Goal: Task Accomplishment & Management: Complete application form

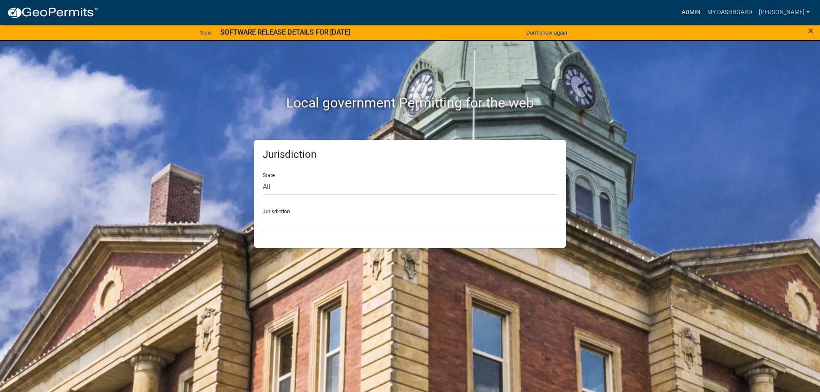
click at [698, 9] on link "Admin" at bounding box center [691, 12] width 26 height 16
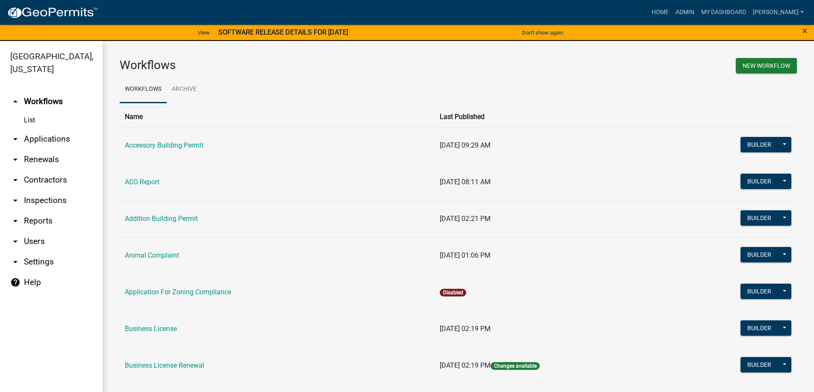
click at [41, 201] on link "arrow_drop_down Inspections" at bounding box center [51, 200] width 103 height 21
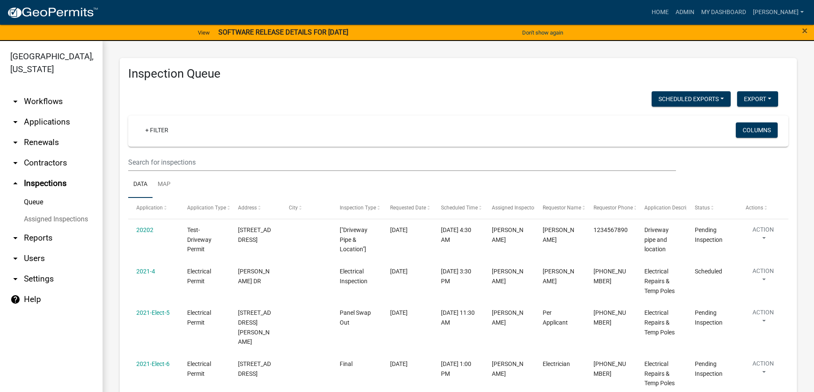
click at [70, 218] on link "Assigned Inspections" at bounding box center [51, 219] width 103 height 17
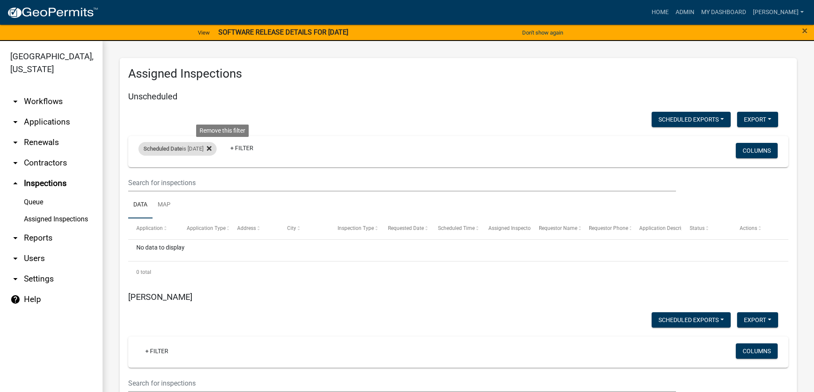
click at [211, 149] on icon at bounding box center [209, 148] width 5 height 5
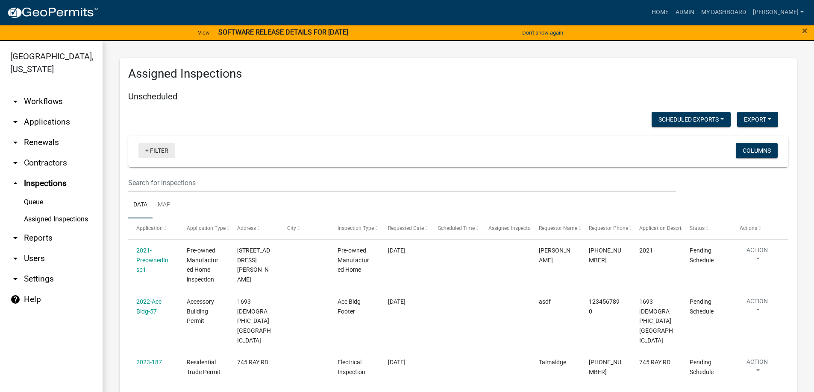
click at [165, 152] on link "+ Filter" at bounding box center [156, 150] width 37 height 15
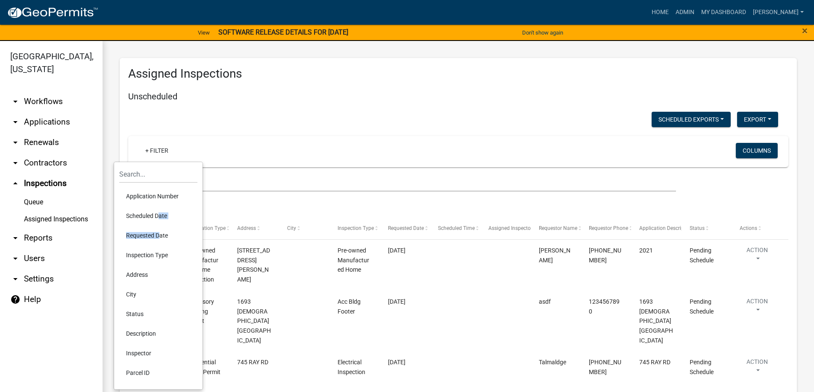
drag, startPoint x: 157, startPoint y: 220, endPoint x: 157, endPoint y: 231, distance: 11.1
click at [157, 231] on ul "Application Number Scheduled Date Requested Date Inspection Type Address City S…" at bounding box center [158, 284] width 78 height 203
click at [155, 213] on li "Scheduled Date" at bounding box center [158, 216] width 78 height 20
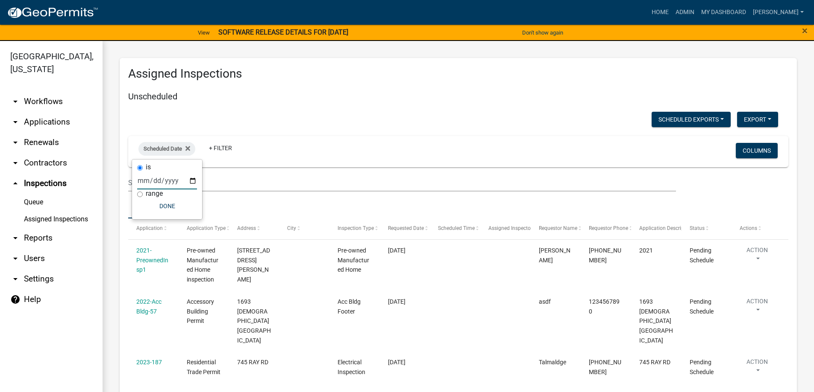
click at [192, 181] on input "date" at bounding box center [167, 181] width 60 height 18
type input "[DATE]"
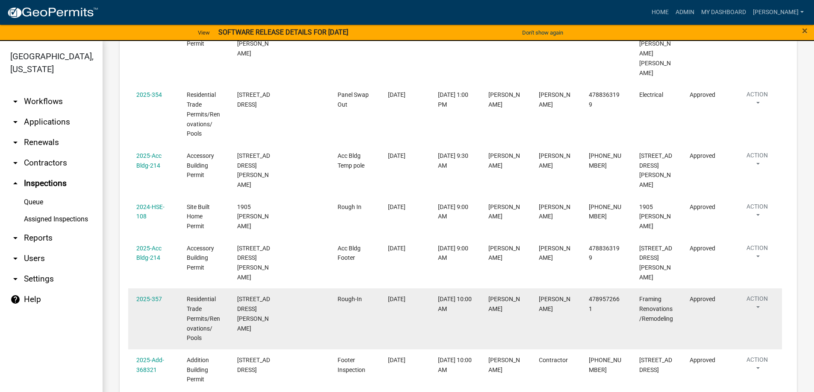
scroll to position [598, 0]
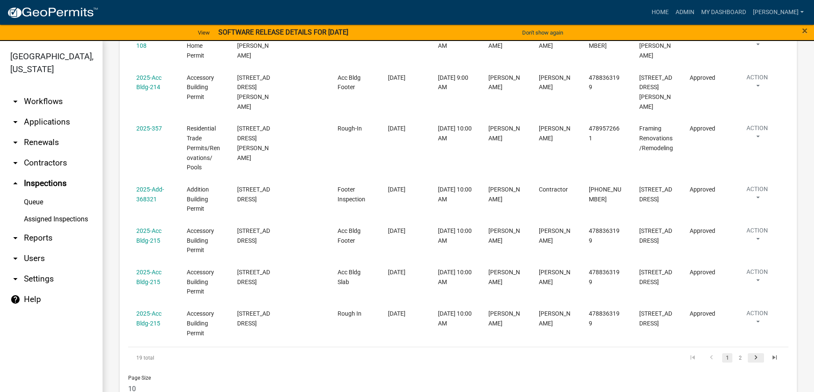
click at [752, 354] on icon "go to next page" at bounding box center [755, 359] width 11 height 10
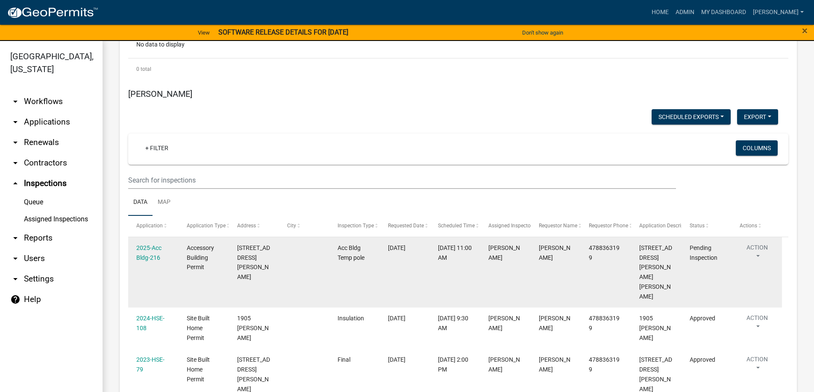
scroll to position [194, 0]
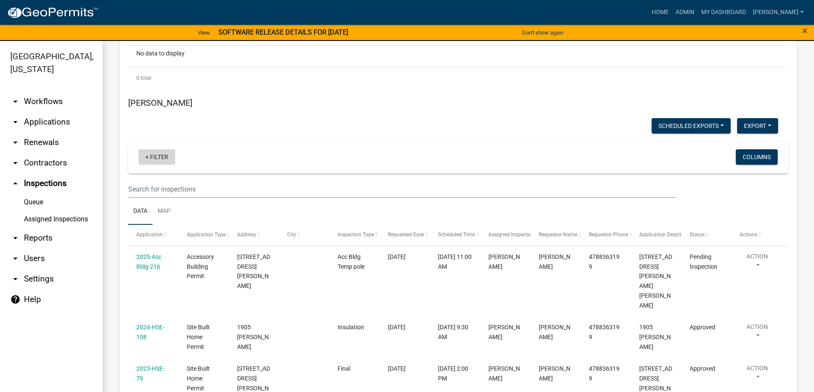
click at [165, 153] on link "+ Filter" at bounding box center [156, 156] width 37 height 15
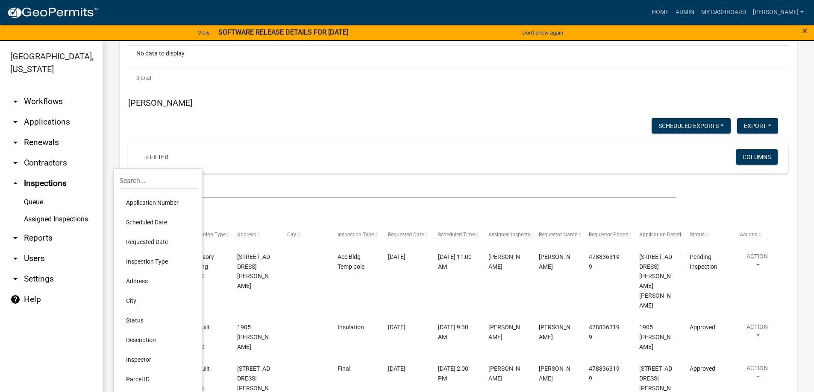
click at [161, 240] on li "Requested Date" at bounding box center [158, 242] width 78 height 20
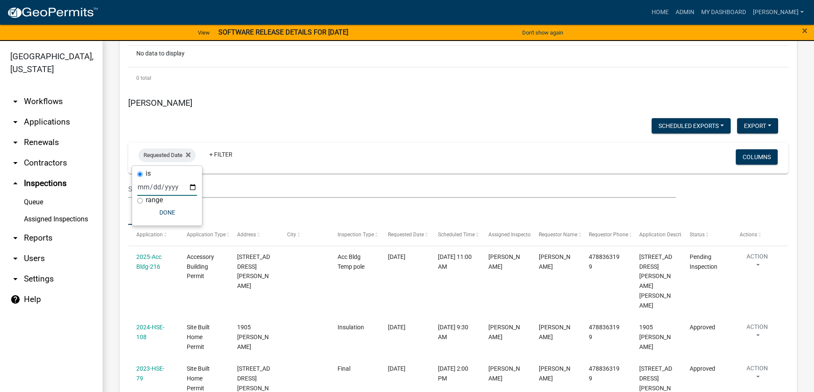
click at [192, 188] on input "date" at bounding box center [167, 188] width 60 height 18
type input "[DATE]"
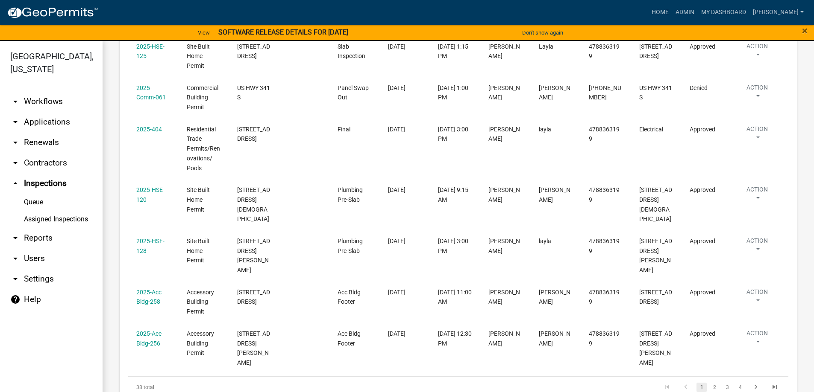
scroll to position [878, 0]
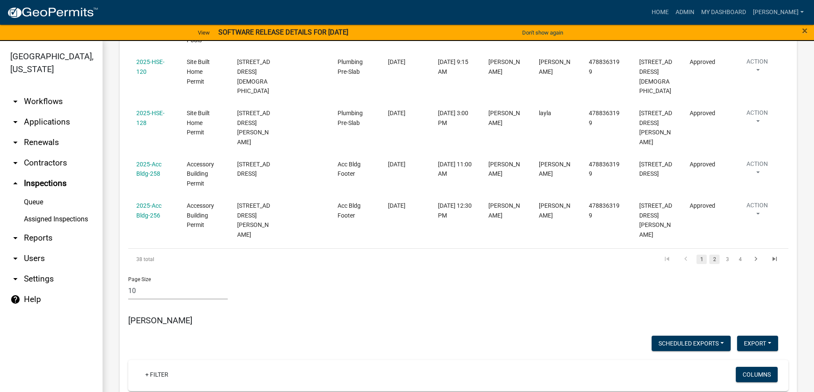
click at [709, 259] on link "2" at bounding box center [714, 259] width 10 height 9
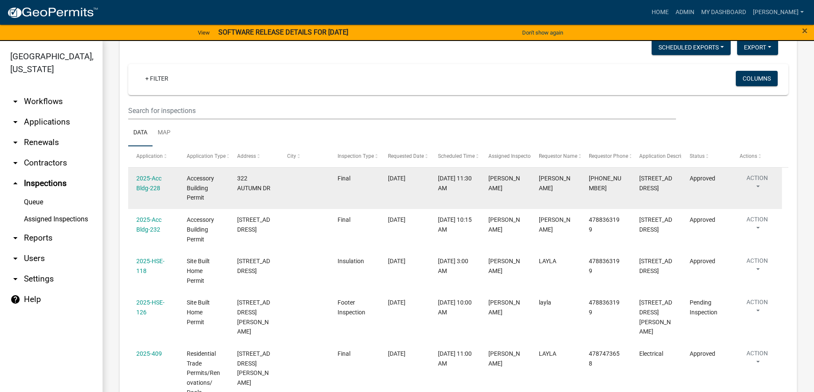
scroll to position [346, 0]
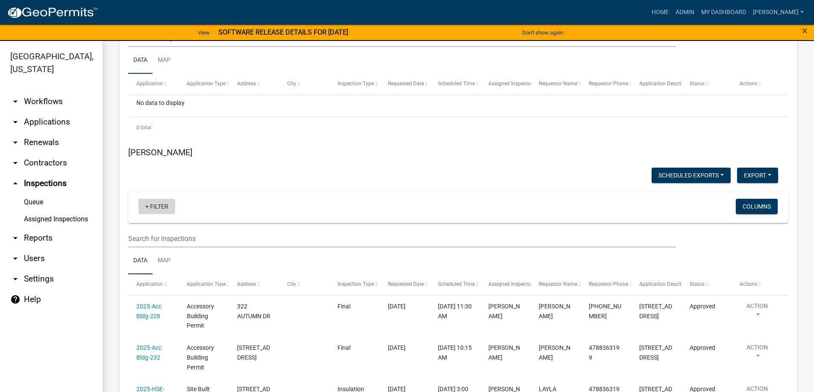
click at [152, 203] on link "+ Filter" at bounding box center [156, 206] width 37 height 15
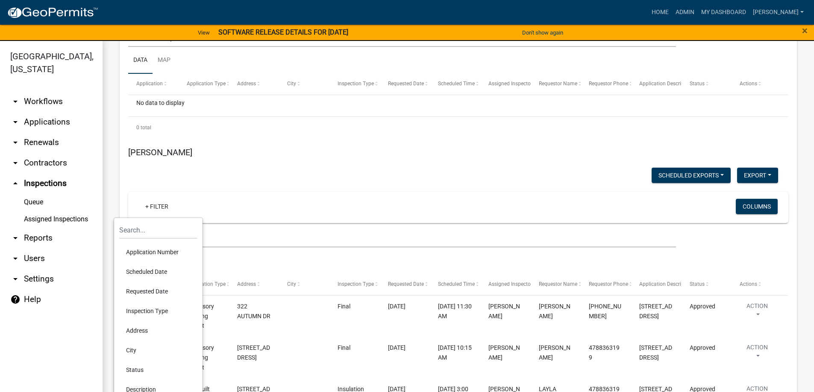
click at [36, 203] on link "Queue" at bounding box center [51, 202] width 103 height 17
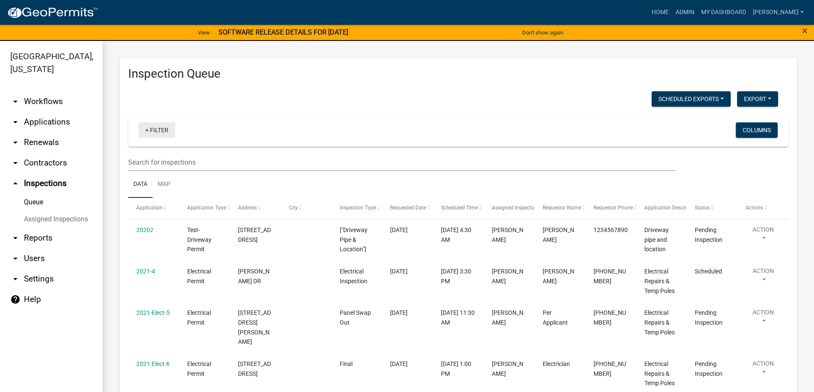
click at [158, 131] on link "+ Filter" at bounding box center [156, 130] width 37 height 15
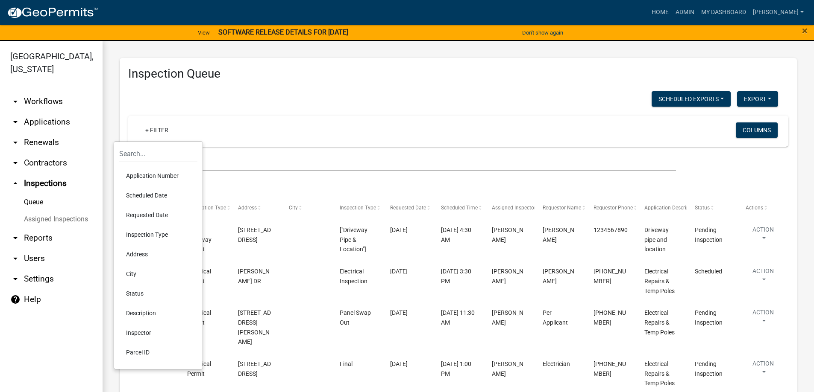
click at [142, 198] on li "Scheduled Date" at bounding box center [158, 196] width 78 height 20
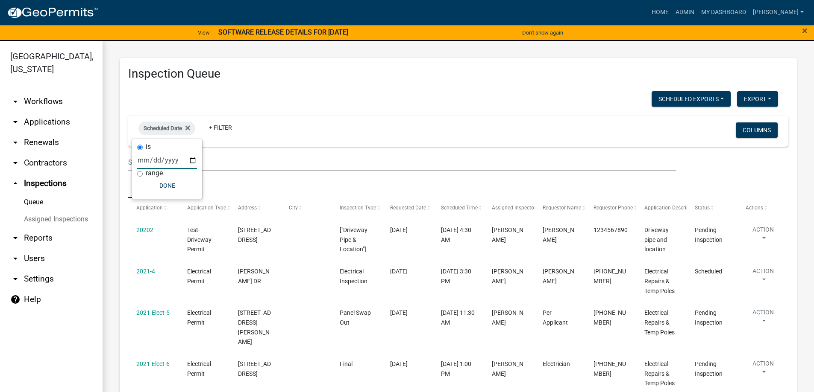
click at [192, 162] on input "date" at bounding box center [167, 161] width 60 height 18
type input "[DATE]"
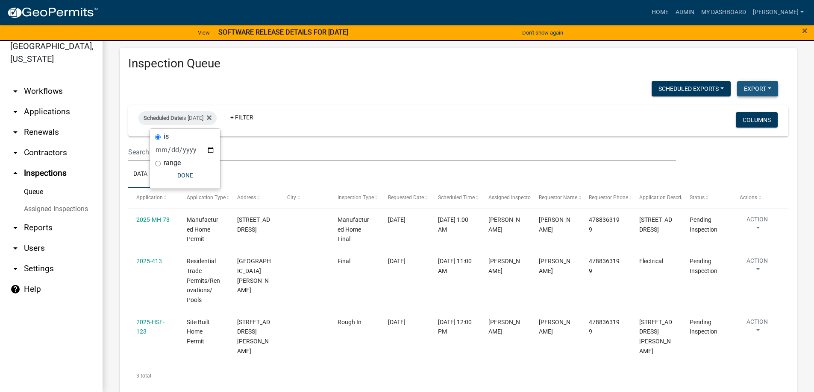
click at [749, 86] on button "Export" at bounding box center [757, 88] width 41 height 15
click at [724, 110] on button "Excel Format (.xlsx)" at bounding box center [738, 111] width 80 height 21
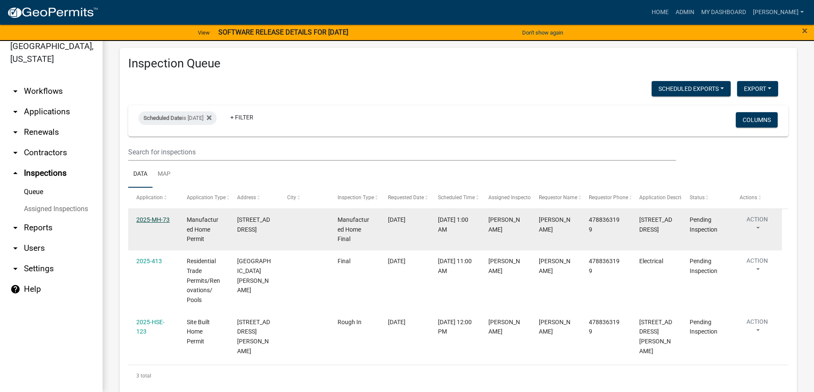
click at [162, 220] on link "2025-MH-73" at bounding box center [152, 220] width 33 height 7
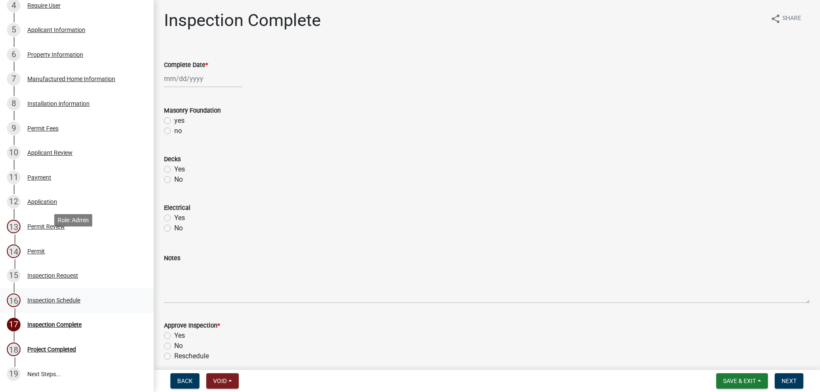
scroll to position [296, 0]
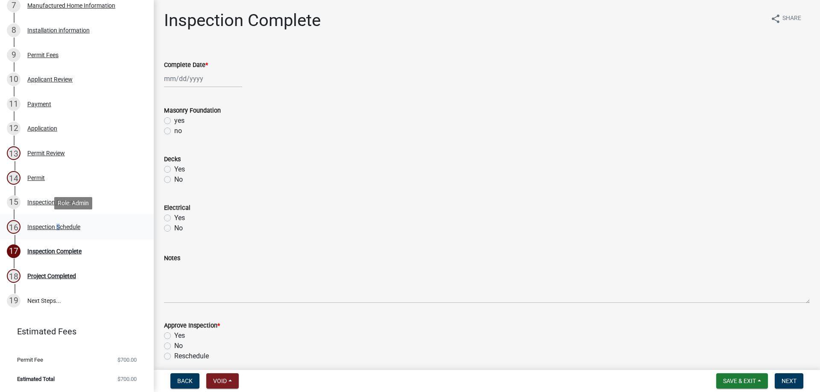
drag, startPoint x: 55, startPoint y: 224, endPoint x: 56, endPoint y: 231, distance: 7.0
click at [56, 231] on div "16 Inspection Schedule" at bounding box center [73, 227] width 133 height 14
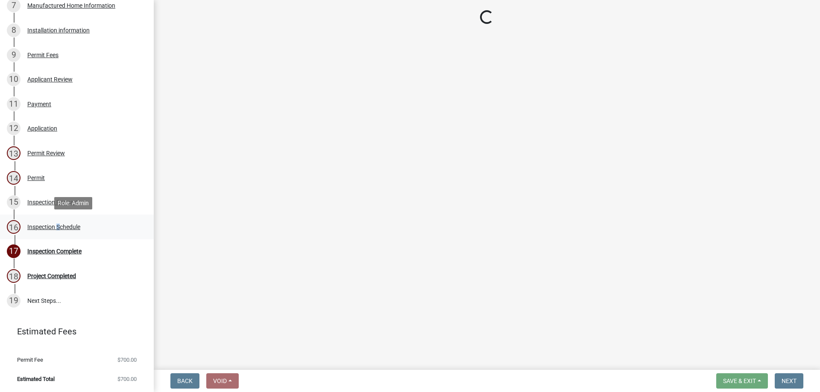
select select "3acdf11f-131c-438b-b450-ae4501c32128"
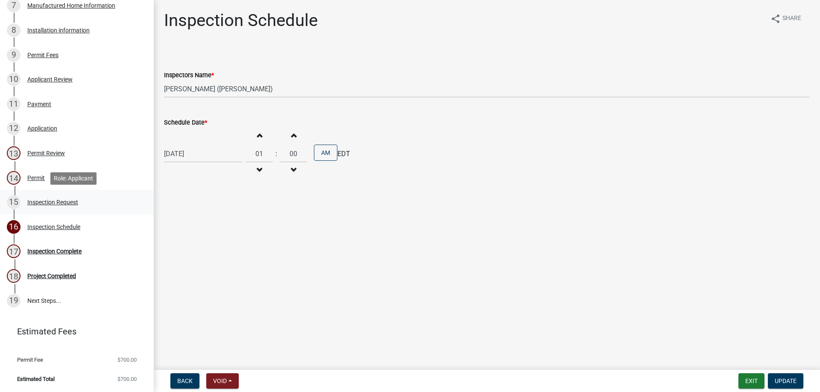
click at [34, 203] on div "Inspection Request" at bounding box center [52, 202] width 51 height 6
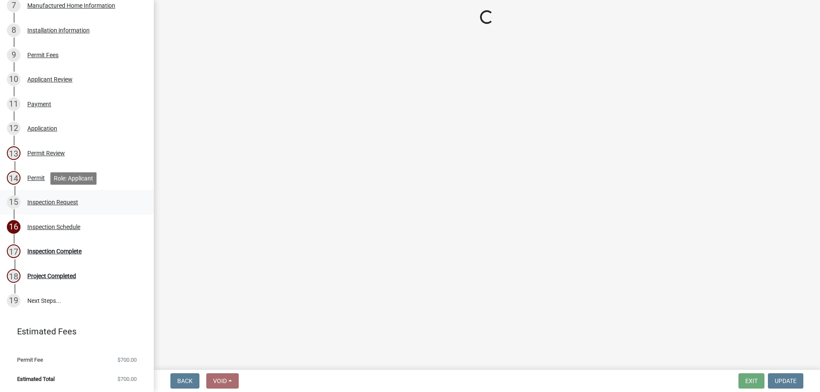
select select "875a3a71-821c-4932-8f00-7658fd3ebb60"
select select "21b86080-1978-429e-8763-4813f54b098a"
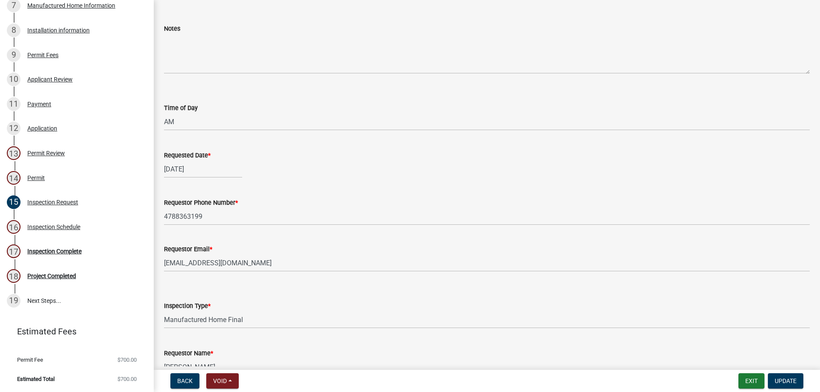
scroll to position [85, 0]
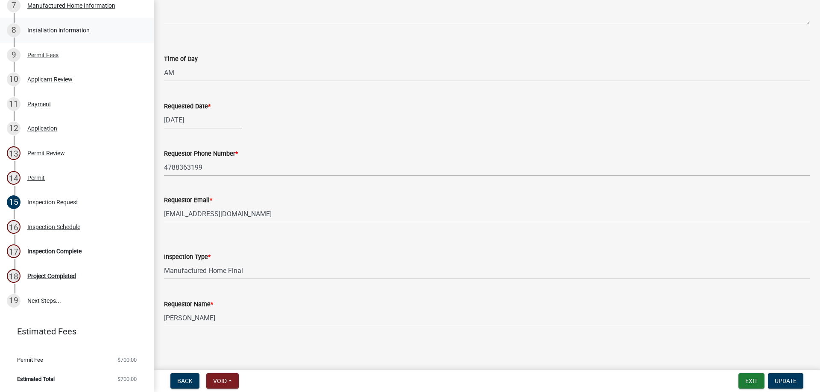
click at [52, 32] on div "Installation information" at bounding box center [58, 30] width 62 height 6
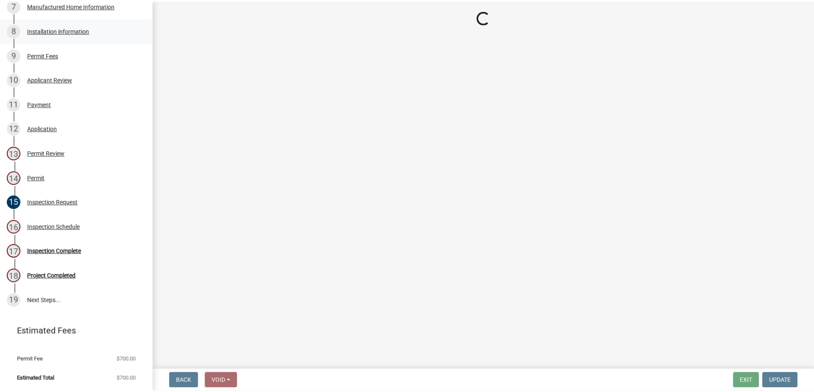
scroll to position [0, 0]
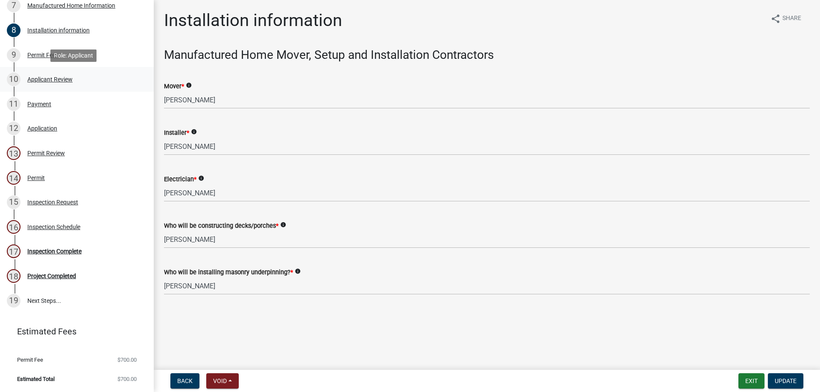
click at [44, 78] on div "Applicant Review" at bounding box center [49, 79] width 45 height 6
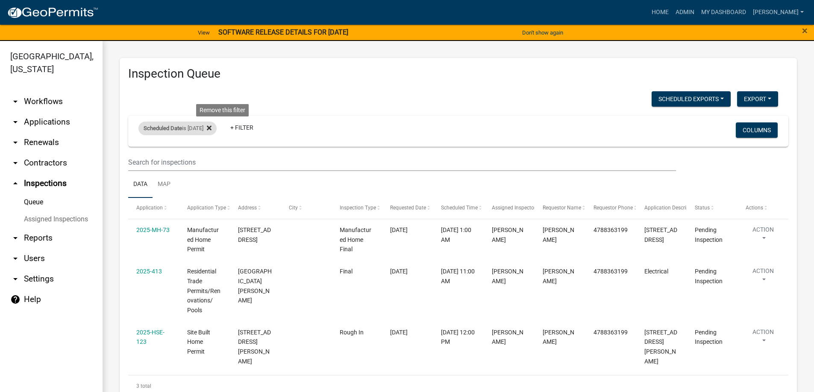
click at [211, 128] on icon at bounding box center [209, 128] width 5 height 7
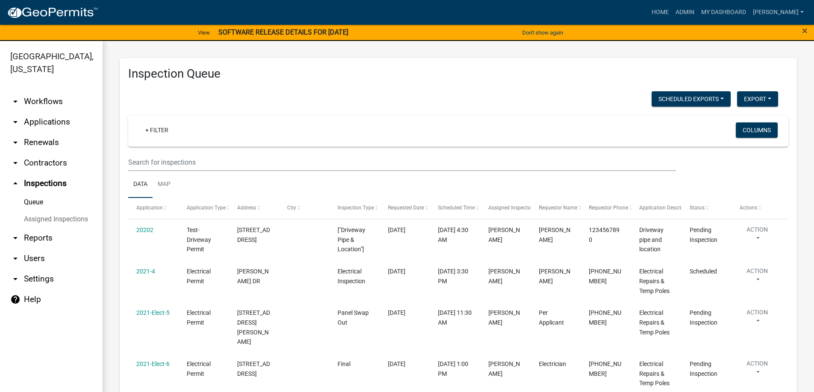
click at [54, 123] on link "arrow_drop_down Applications" at bounding box center [51, 122] width 103 height 21
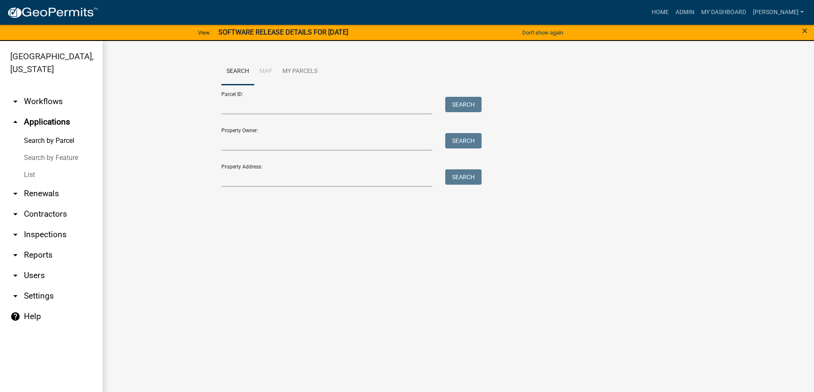
click at [38, 177] on link "List" at bounding box center [51, 175] width 103 height 17
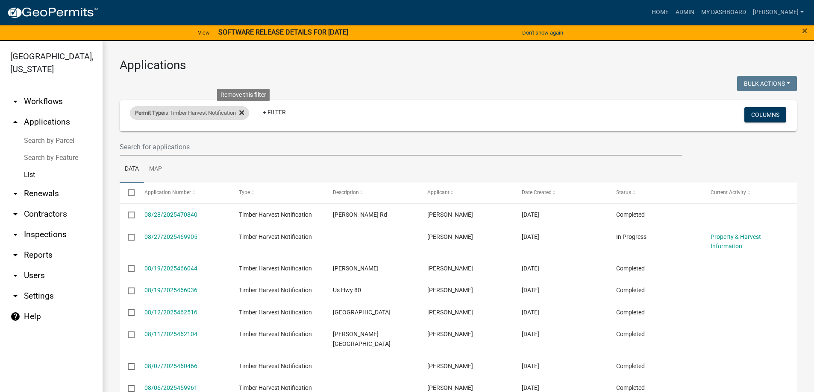
click at [244, 109] on fa-icon at bounding box center [240, 113] width 8 height 14
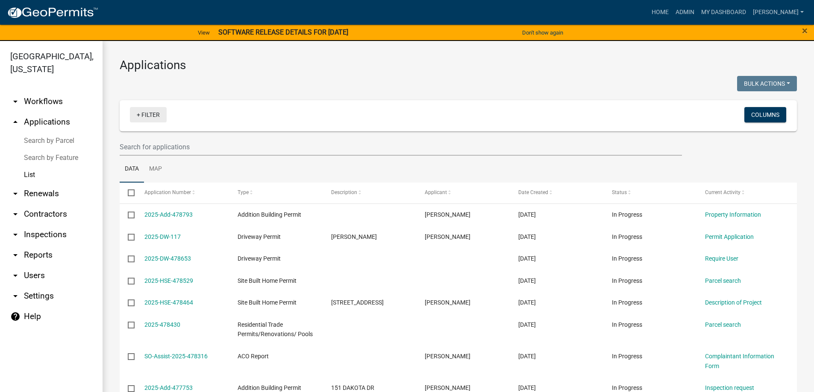
click at [142, 111] on link "+ Filter" at bounding box center [148, 114] width 37 height 15
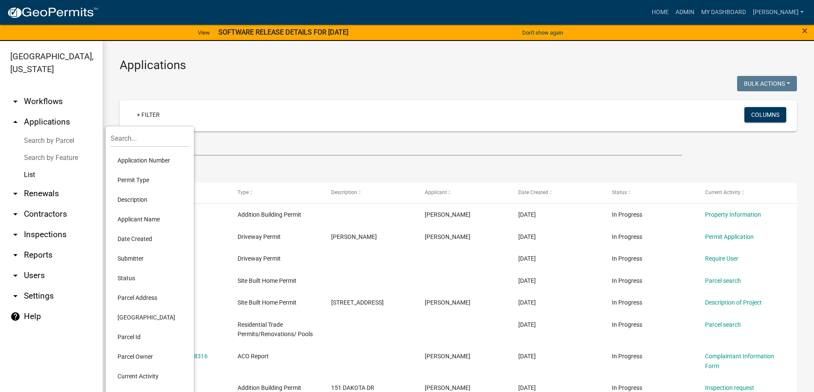
click at [141, 280] on li "Status" at bounding box center [150, 279] width 78 height 20
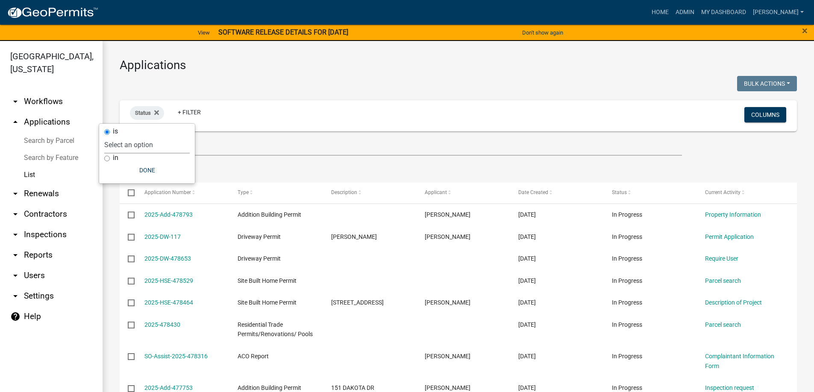
click at [146, 146] on select "Select an option Not Started In Progress Completed Expired Locked Withdrawn Voi…" at bounding box center [146, 145] width 85 height 18
select select "1"
click at [122, 136] on select "Select an option Not Started In Progress Completed Expired Locked Withdrawn Voi…" at bounding box center [146, 145] width 85 height 18
click at [342, 67] on h3 "Applications" at bounding box center [458, 65] width 677 height 15
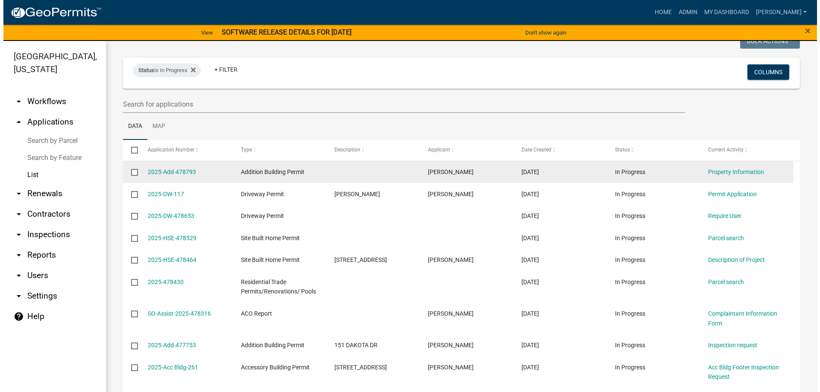
scroll to position [85, 0]
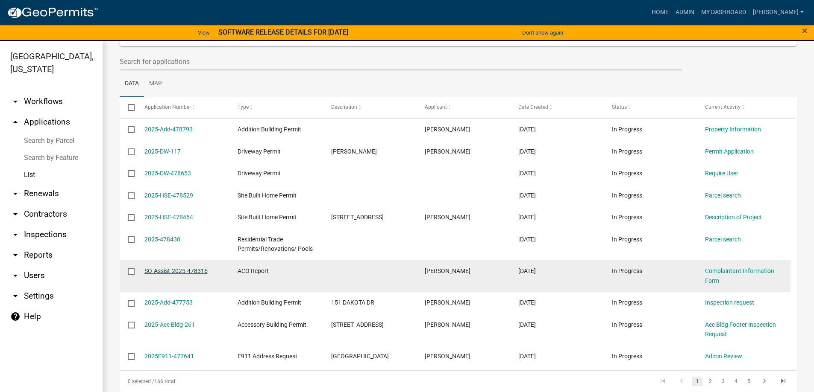
click at [177, 268] on link "SO-Assist-2025-478316" at bounding box center [175, 271] width 63 height 7
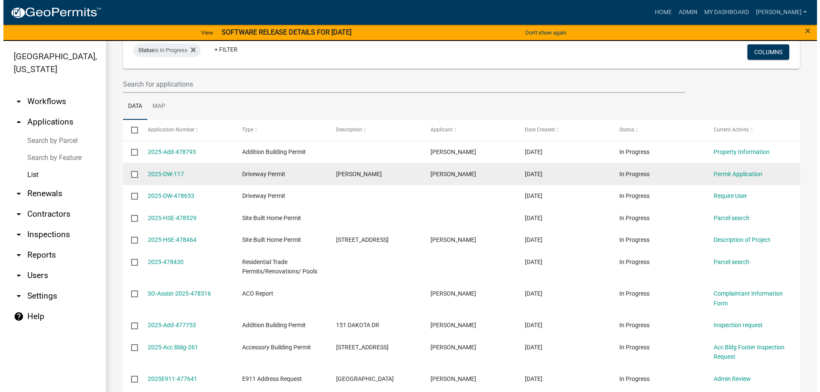
scroll to position [128, 0]
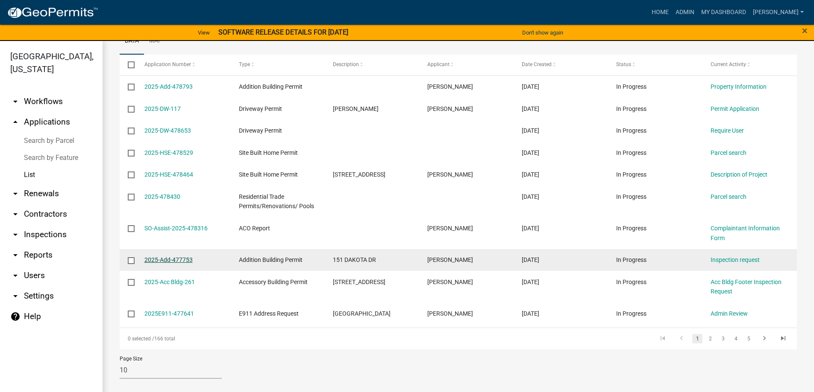
click at [178, 261] on link "2025-Add-477753" at bounding box center [168, 260] width 48 height 7
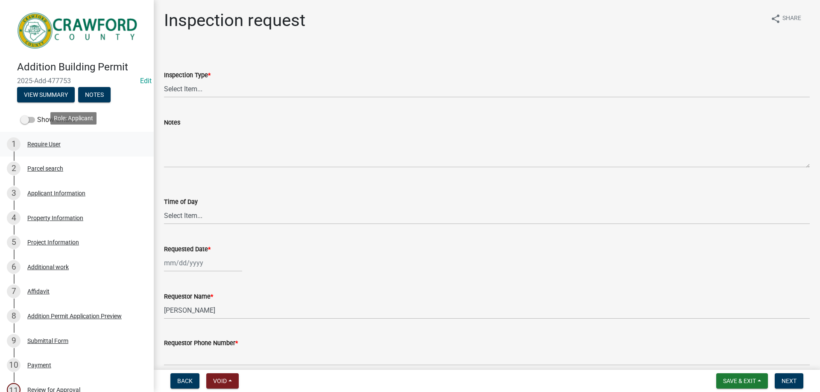
click at [47, 143] on div "Require User" at bounding box center [43, 144] width 33 height 6
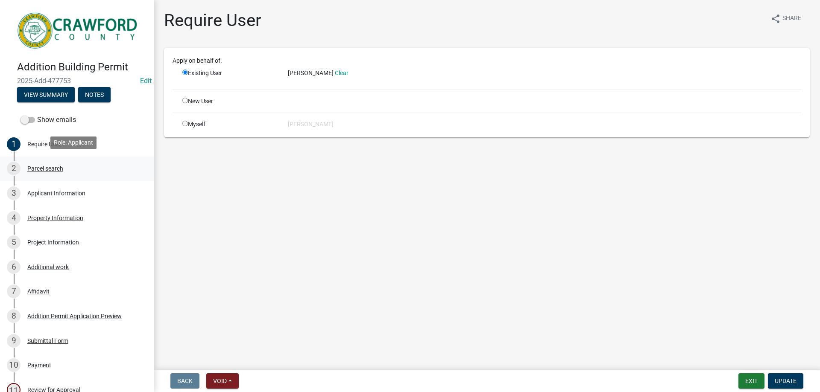
click at [48, 169] on div "Parcel search" at bounding box center [45, 169] width 36 height 6
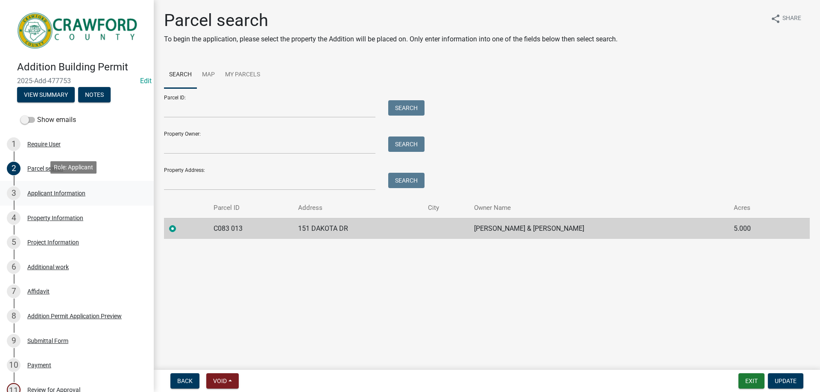
click at [54, 190] on div "Applicant Information" at bounding box center [56, 193] width 58 height 6
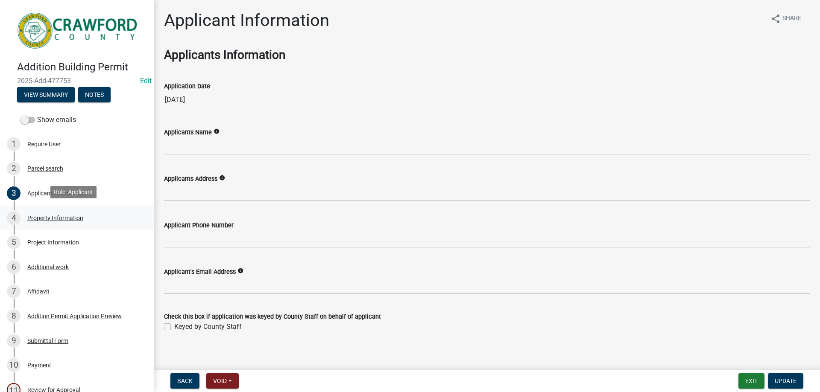
click at [53, 220] on div "4 Property Information" at bounding box center [73, 218] width 133 height 14
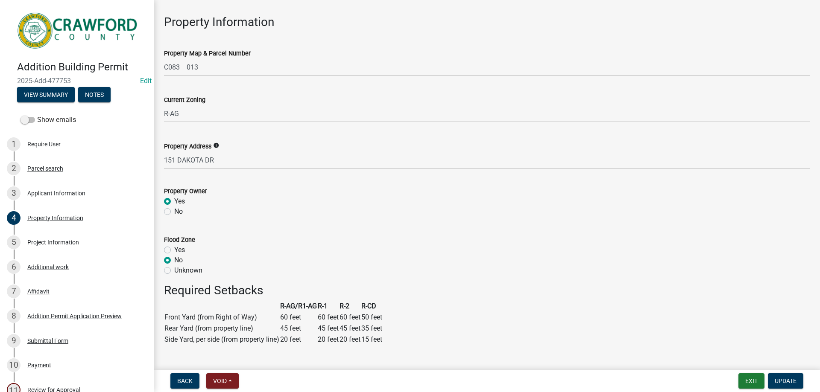
scroll to position [43, 0]
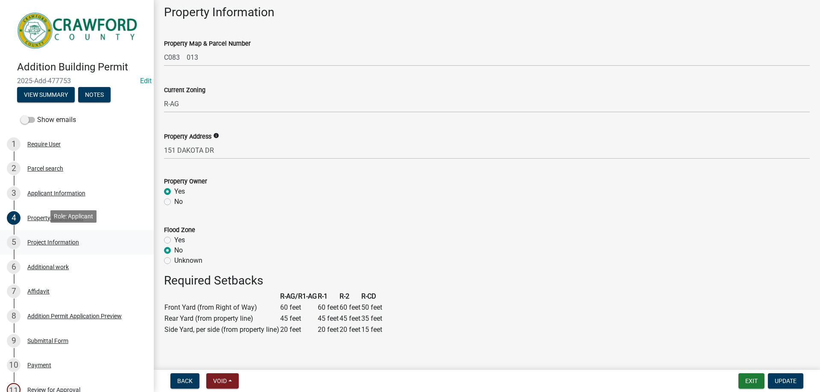
click at [41, 240] on div "Project Information" at bounding box center [53, 243] width 52 height 6
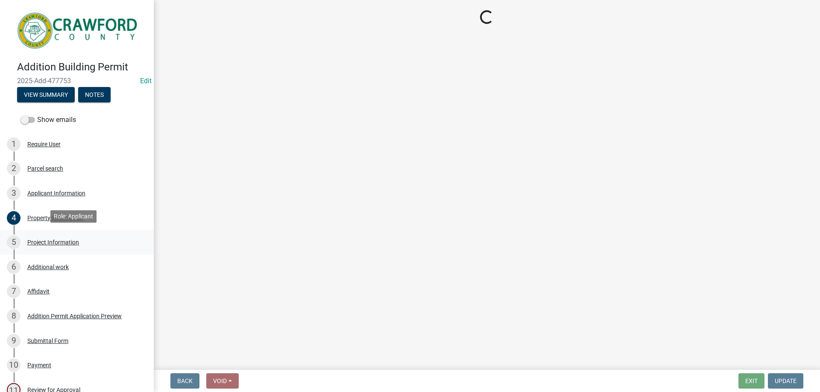
scroll to position [0, 0]
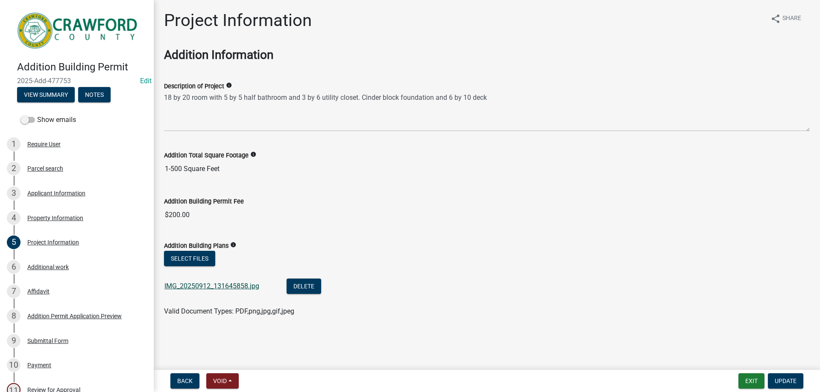
click at [225, 284] on link "IMG_20250912_131645858.jpg" at bounding box center [211, 286] width 95 height 8
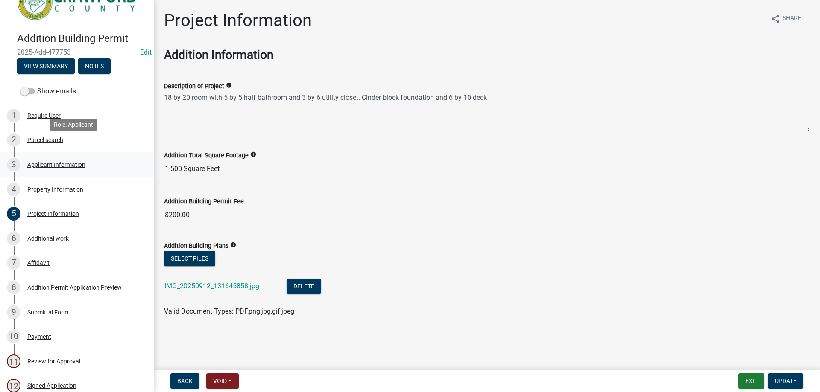
scroll to position [43, 0]
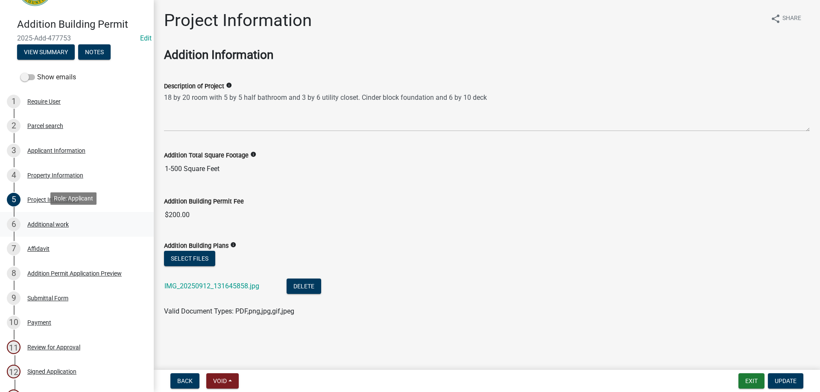
click at [57, 226] on div "Additional work" at bounding box center [47, 225] width 41 height 6
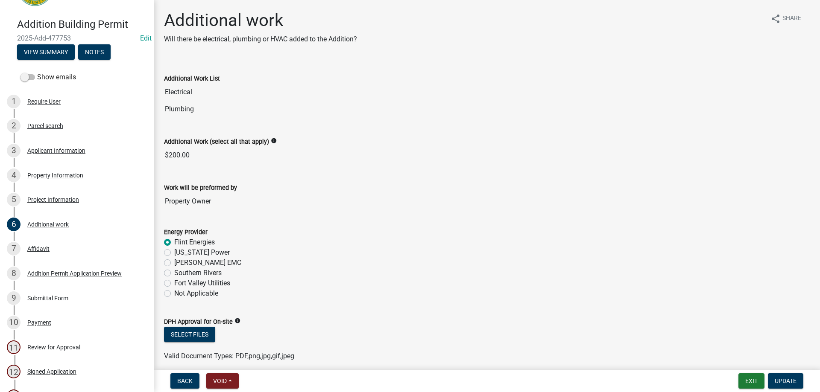
scroll to position [36, 0]
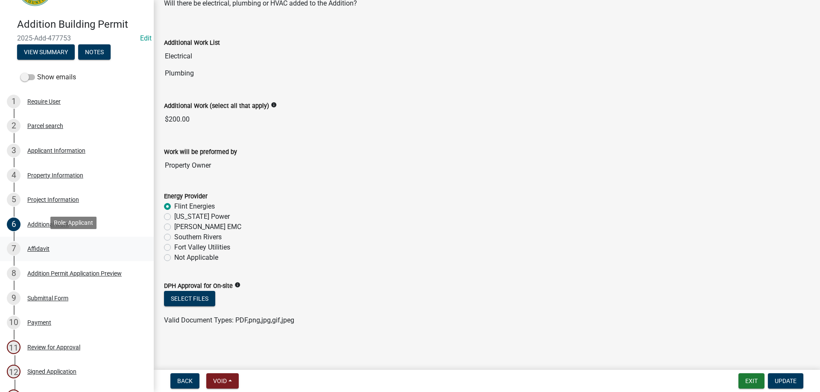
click at [33, 247] on div "Affidavit" at bounding box center [38, 249] width 22 height 6
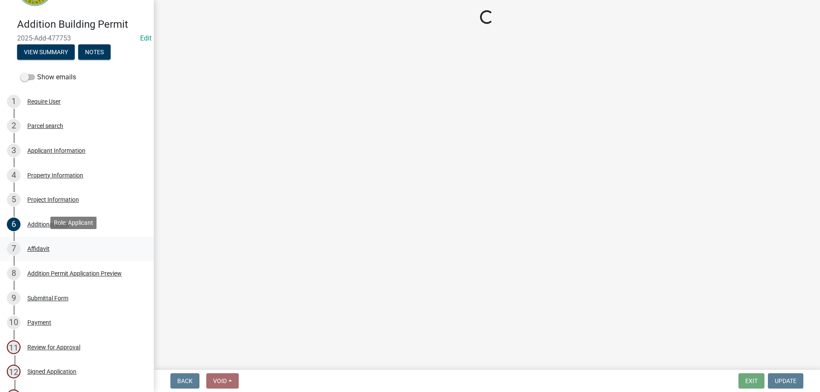
scroll to position [0, 0]
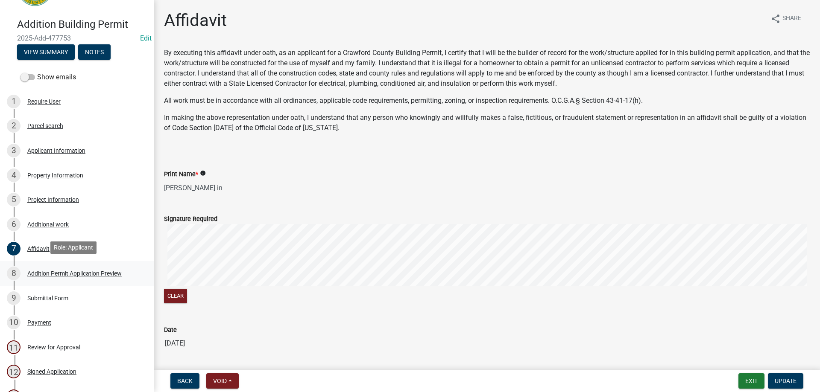
click at [77, 274] on div "Addition Permit Application Preview" at bounding box center [74, 274] width 94 height 6
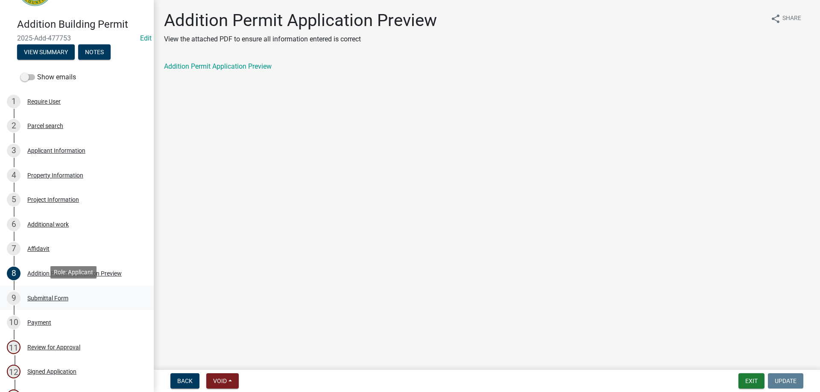
click at [60, 296] on div "Submittal Form" at bounding box center [47, 299] width 41 height 6
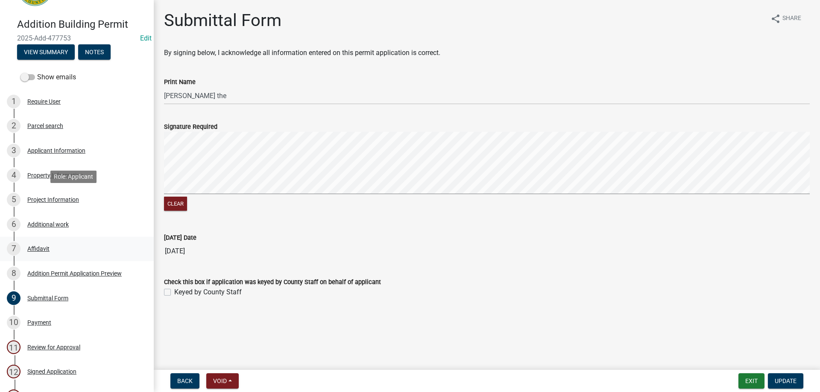
scroll to position [85, 0]
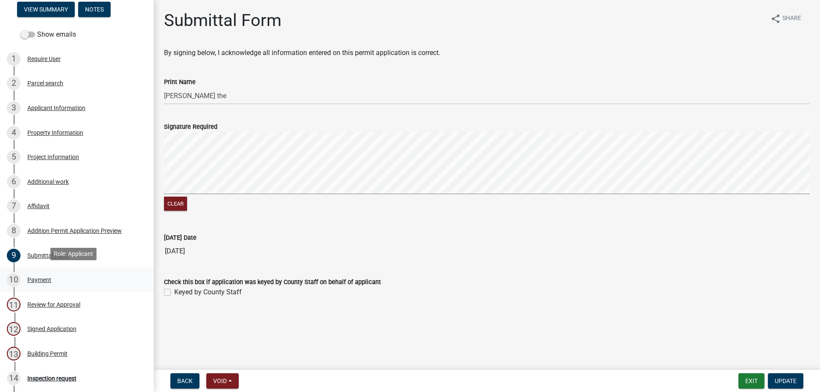
click at [36, 277] on div "Payment" at bounding box center [39, 280] width 24 height 6
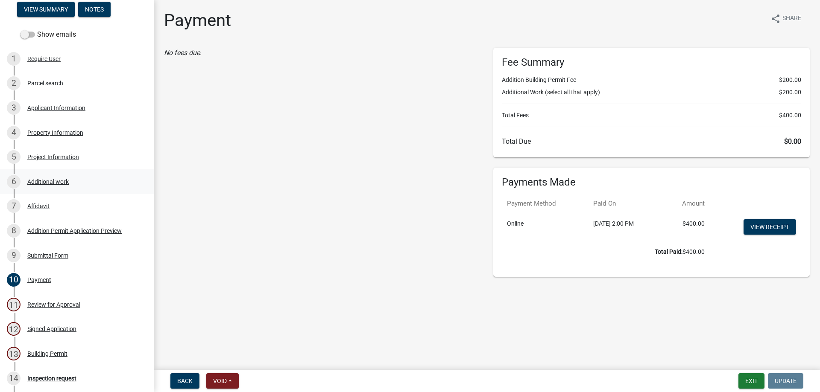
click at [64, 180] on div "Additional work" at bounding box center [47, 182] width 41 height 6
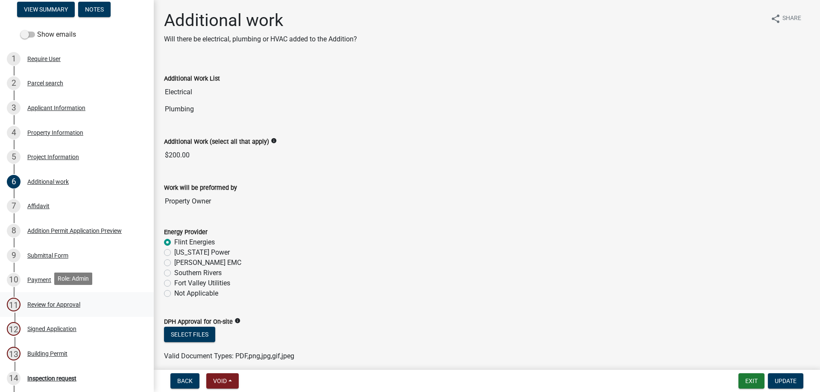
click at [60, 302] on div "Review for Approval" at bounding box center [53, 305] width 53 height 6
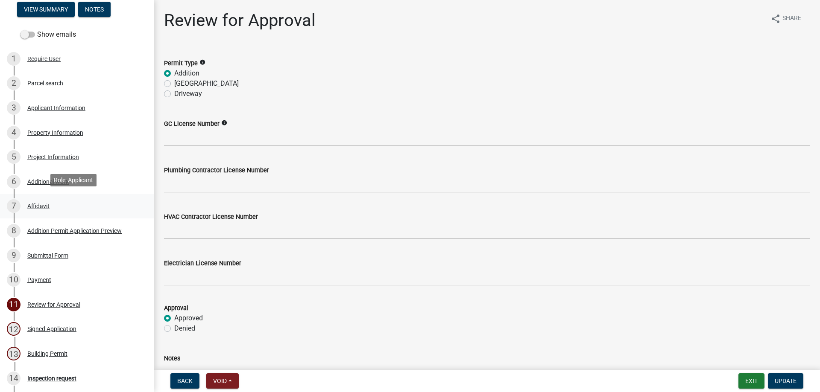
click at [45, 207] on div "Affidavit" at bounding box center [38, 206] width 22 height 6
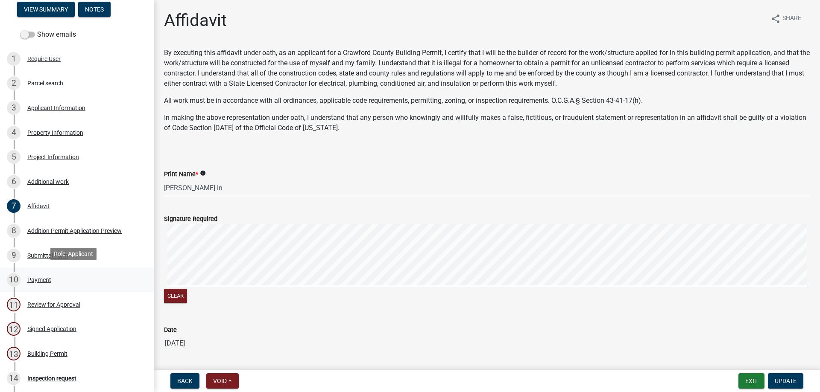
click at [38, 282] on div "10 Payment" at bounding box center [73, 280] width 133 height 14
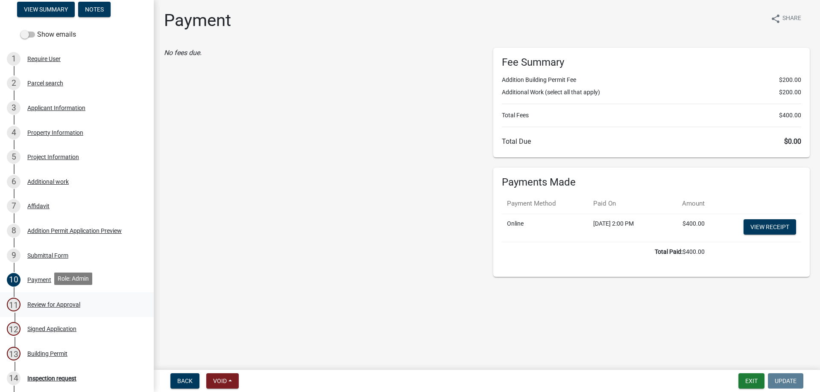
click at [50, 304] on div "Review for Approval" at bounding box center [53, 305] width 53 height 6
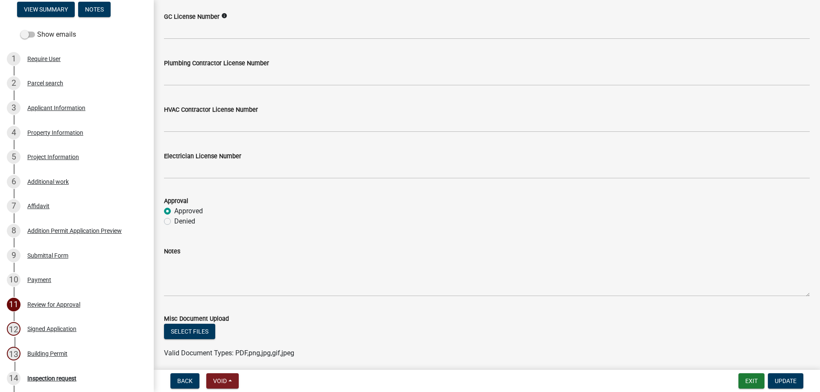
scroll to position [140, 0]
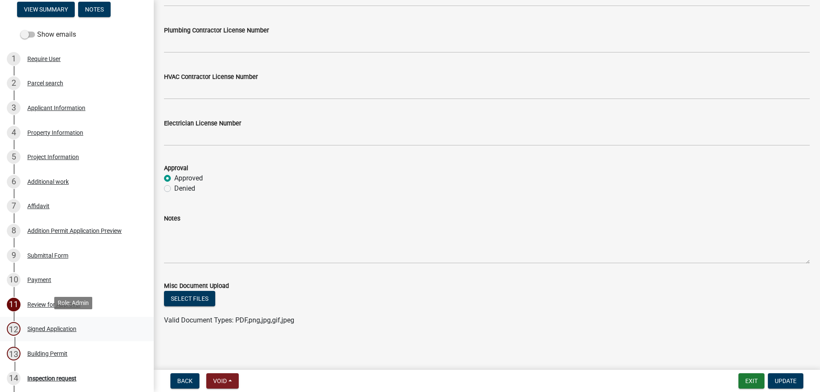
click at [54, 326] on div "Signed Application" at bounding box center [51, 329] width 49 height 6
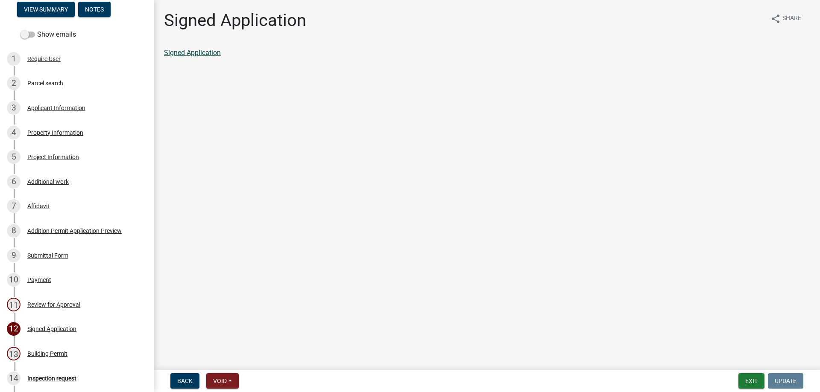
click at [180, 53] on link "Signed Application" at bounding box center [192, 53] width 57 height 8
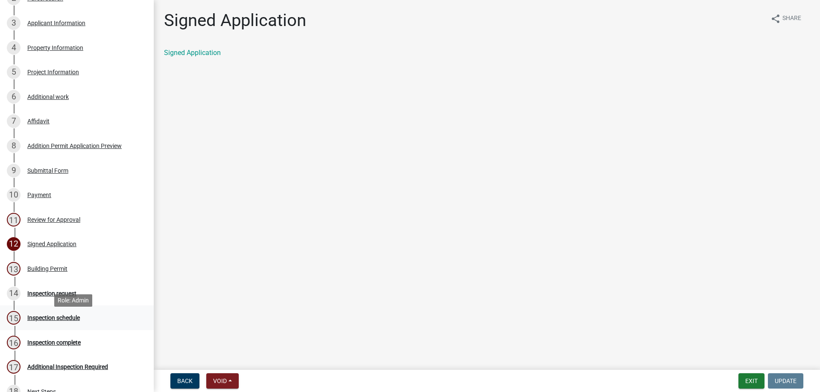
scroll to position [171, 0]
click at [44, 269] on div "Building Permit" at bounding box center [47, 269] width 40 height 6
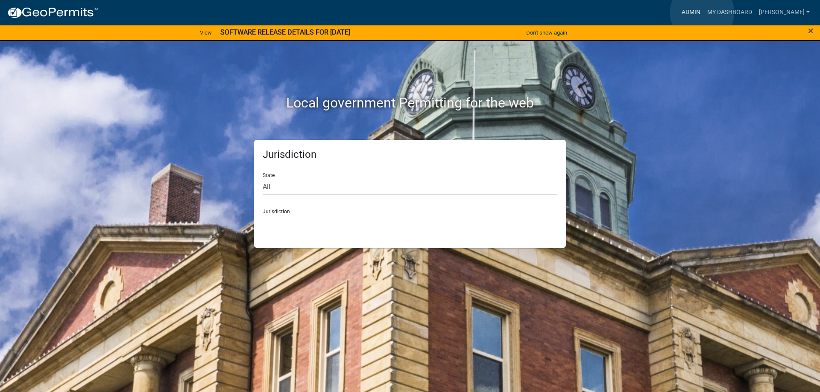
click at [702, 12] on link "Admin" at bounding box center [691, 12] width 26 height 16
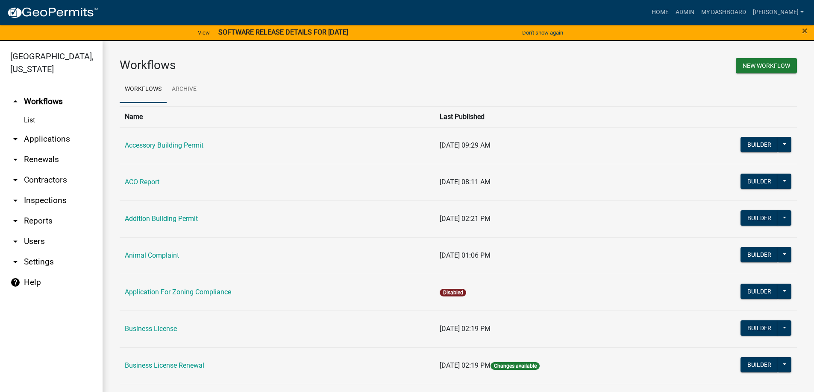
click at [26, 140] on link "arrow_drop_down Applications" at bounding box center [51, 139] width 103 height 21
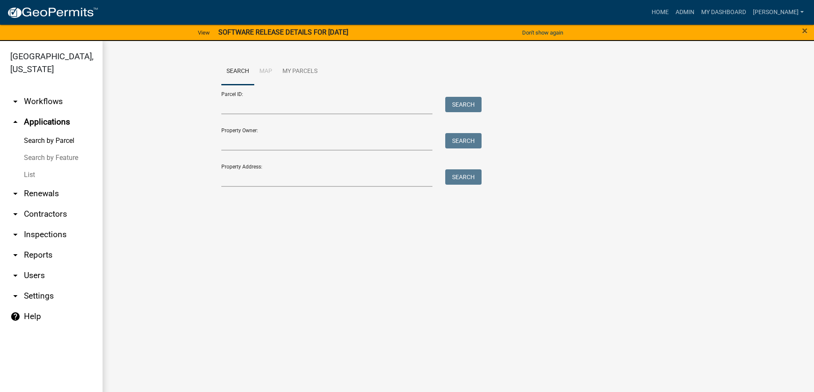
click at [29, 174] on link "List" at bounding box center [51, 175] width 103 height 17
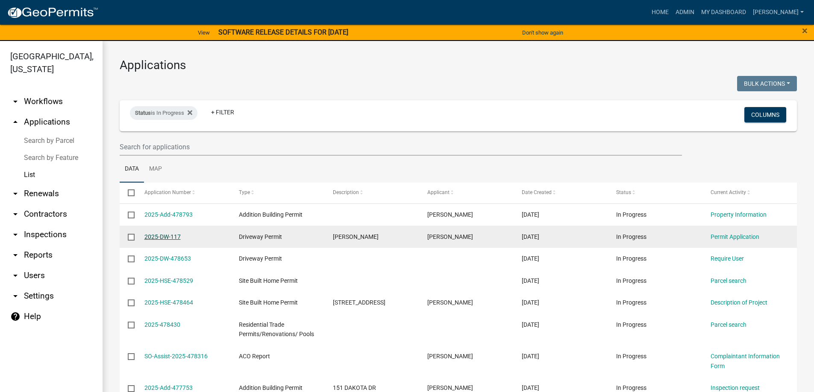
click at [173, 235] on link "2025-DW-117" at bounding box center [162, 237] width 36 height 7
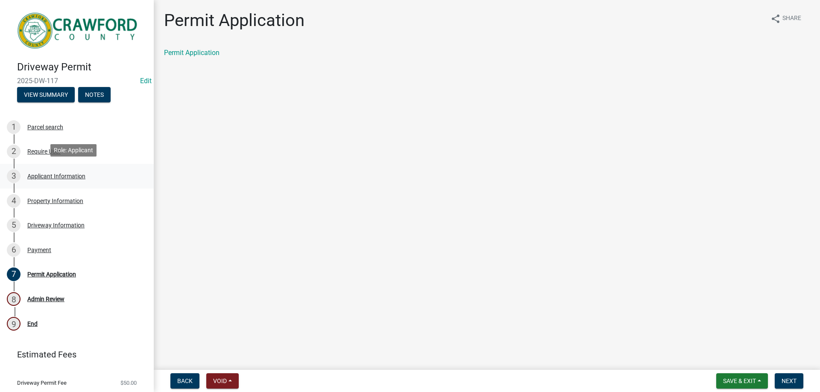
click at [47, 176] on div "Applicant Information" at bounding box center [56, 176] width 58 height 6
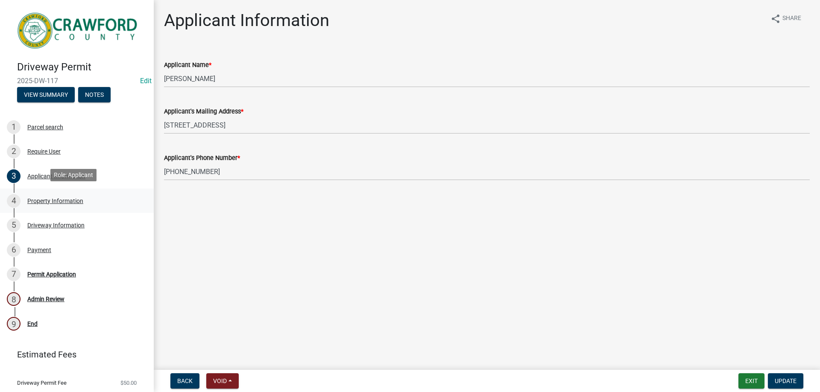
click at [47, 194] on div "4 Property Information" at bounding box center [73, 201] width 133 height 14
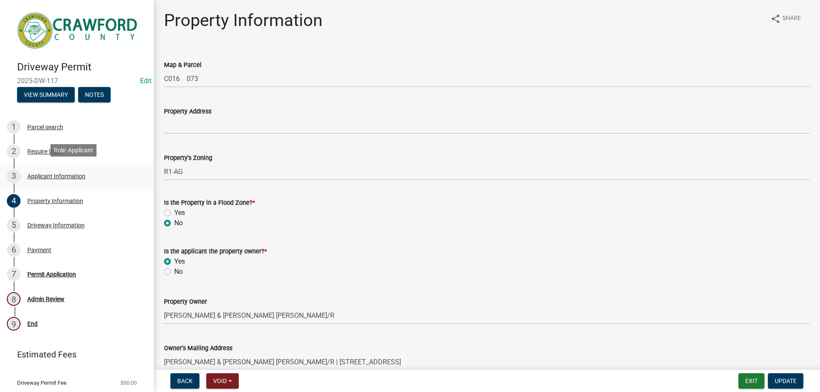
click at [66, 177] on div "Applicant Information" at bounding box center [56, 176] width 58 height 6
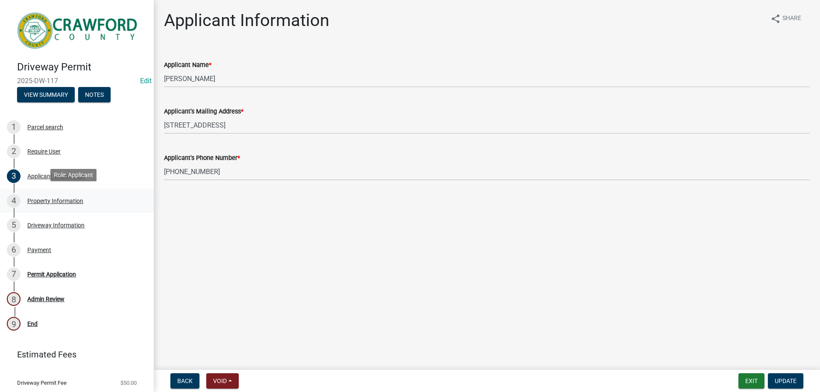
click at [64, 198] on div "Property Information" at bounding box center [55, 201] width 56 height 6
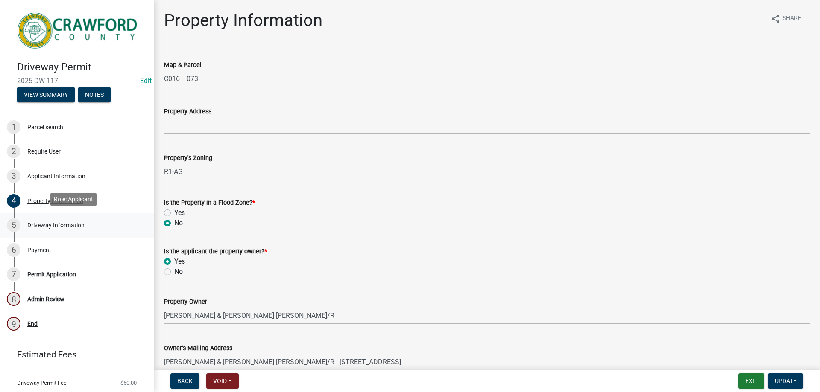
click at [66, 223] on div "Driveway Information" at bounding box center [55, 226] width 57 height 6
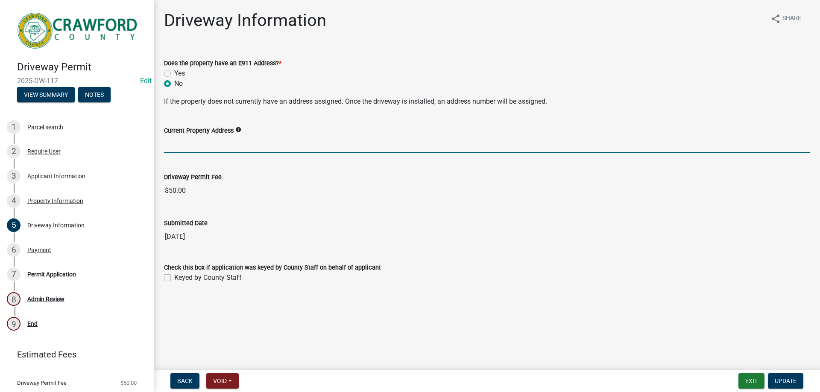
click at [221, 146] on input "Current Property Address" at bounding box center [487, 145] width 646 height 18
paste input "US HWY 80 W"
type input "US HWY 80 W"
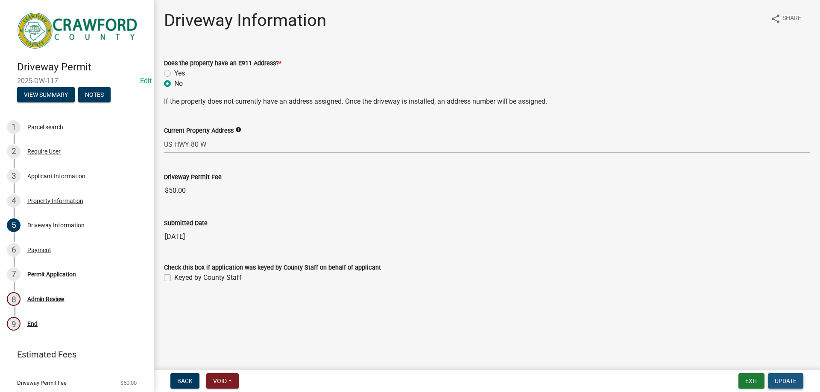
click at [793, 386] on button "Update" at bounding box center [785, 381] width 35 height 15
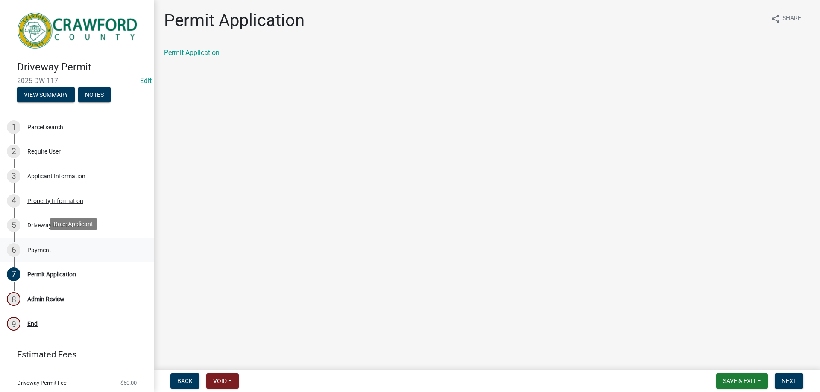
click at [32, 247] on div "Payment" at bounding box center [39, 250] width 24 height 6
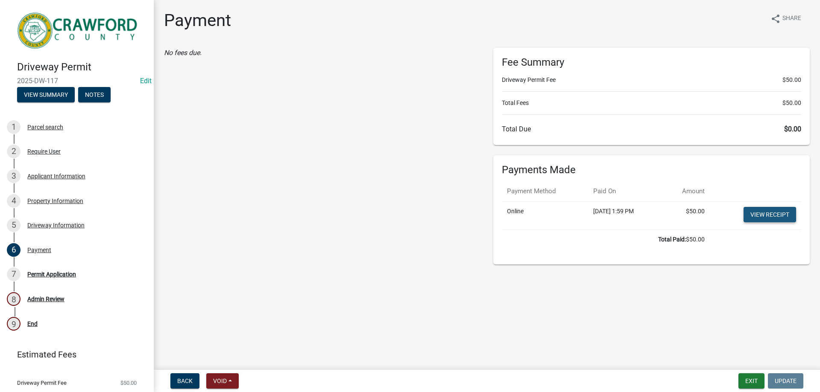
click at [776, 217] on link "View receipt" at bounding box center [770, 214] width 53 height 15
click at [64, 272] on div "Permit Application" at bounding box center [51, 275] width 49 height 6
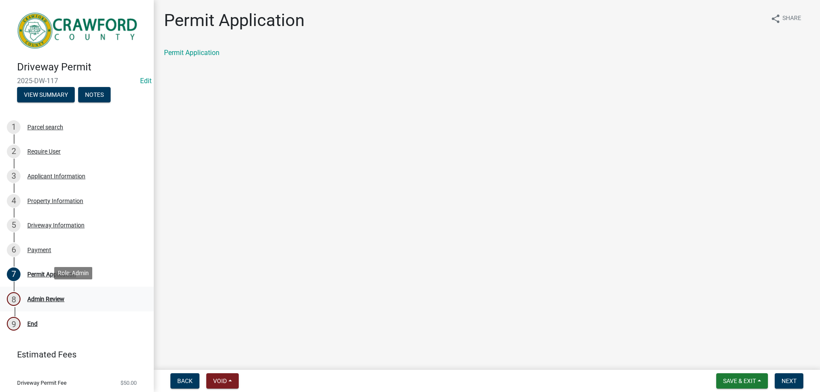
click at [59, 297] on div "Admin Review" at bounding box center [45, 299] width 37 height 6
click at [43, 296] on div "Admin Review" at bounding box center [45, 299] width 37 height 6
click at [33, 272] on div "Permit Application" at bounding box center [51, 275] width 49 height 6
click at [794, 378] on span "Next" at bounding box center [789, 381] width 15 height 7
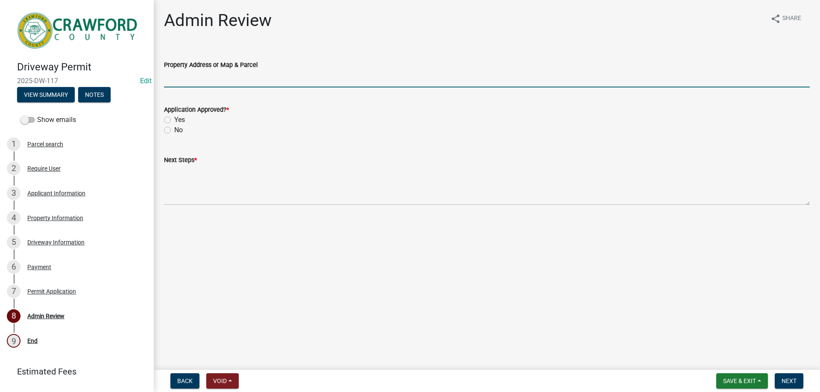
click at [196, 81] on input "Property Address or Map & Parcel" at bounding box center [487, 79] width 646 height 18
click at [212, 77] on input "Property Address or Map & Parcel" at bounding box center [487, 79] width 646 height 18
paste input "C016 073 Location Address US HWY 80 W"
click at [193, 79] on input "C016 073 Location Address US HWY 80 W" at bounding box center [487, 79] width 646 height 18
type input "C016 073 Location Address US HWY 80 W"
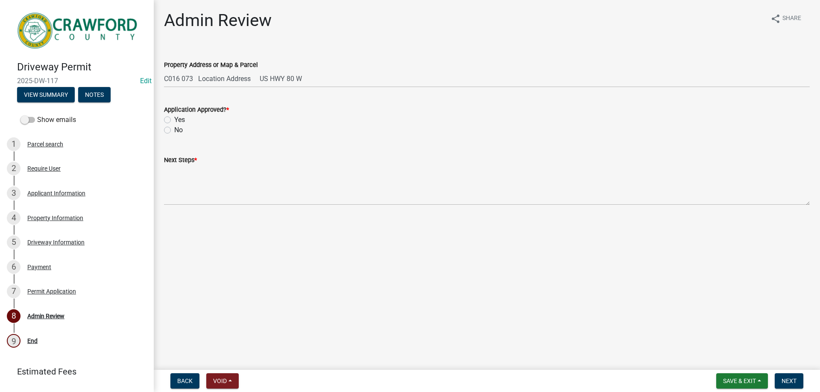
click at [174, 120] on label "Yes" at bounding box center [179, 120] width 11 height 10
click at [174, 120] on input "Yes" at bounding box center [177, 118] width 6 height 6
radio input "true"
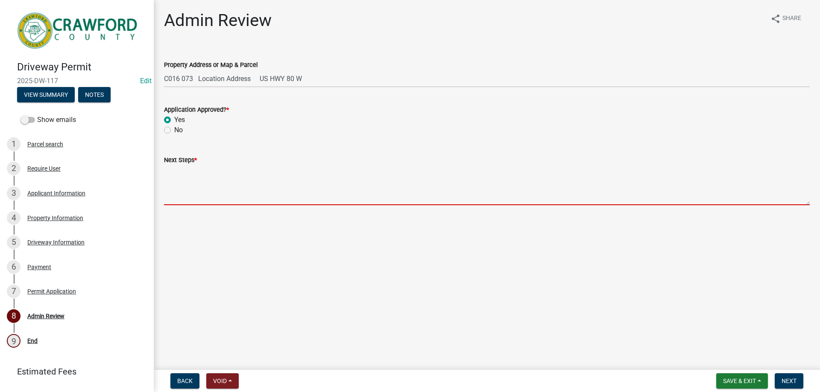
click at [170, 193] on textarea "Next Steps *" at bounding box center [487, 185] width 646 height 40
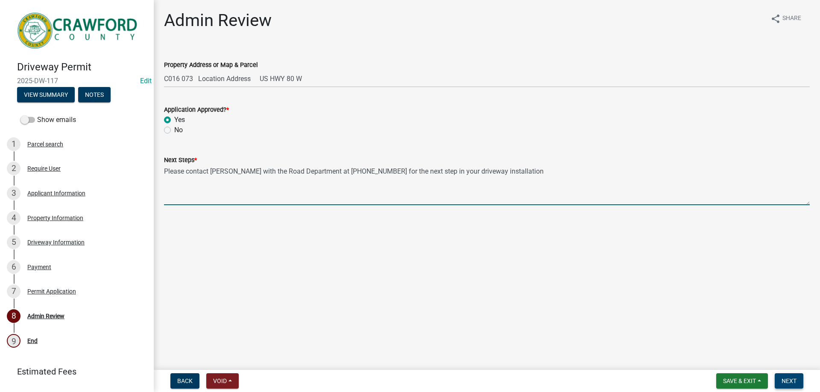
type textarea "Please contact Joey Simms with the Road Department at 478-214-1188 for the next…"
click at [786, 379] on span "Next" at bounding box center [789, 381] width 15 height 7
